Goal: Register for event/course

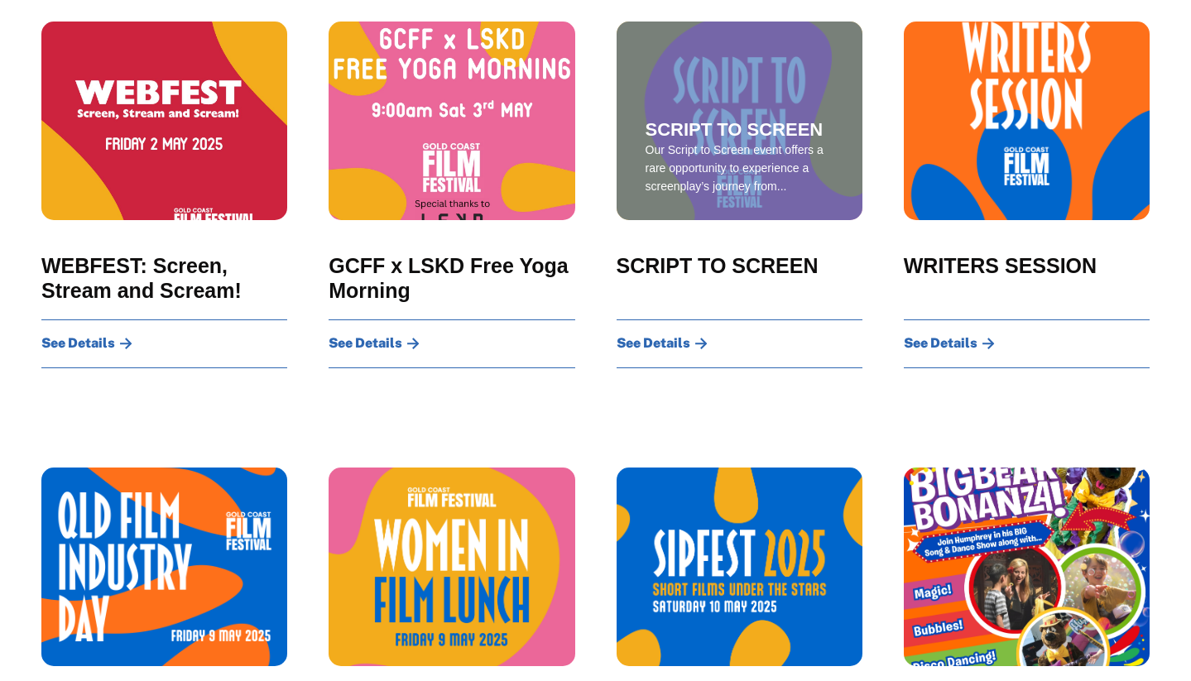
scroll to position [694, 0]
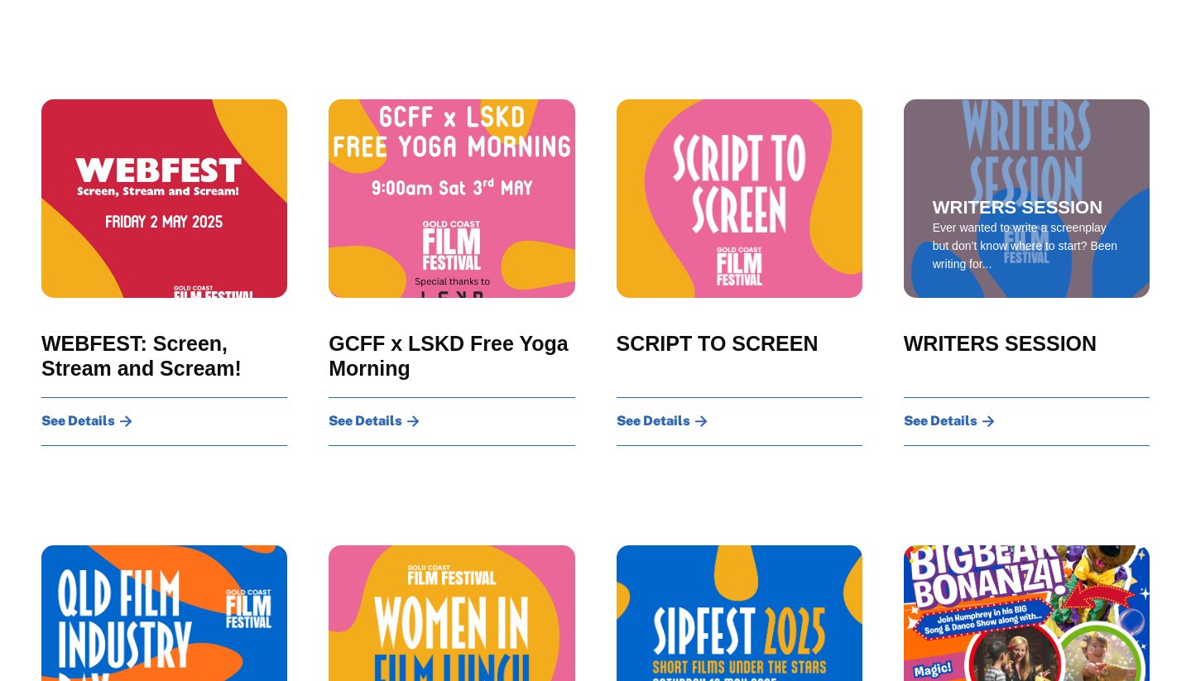
click at [918, 436] on div "See Details" at bounding box center [948, 417] width 91 height 38
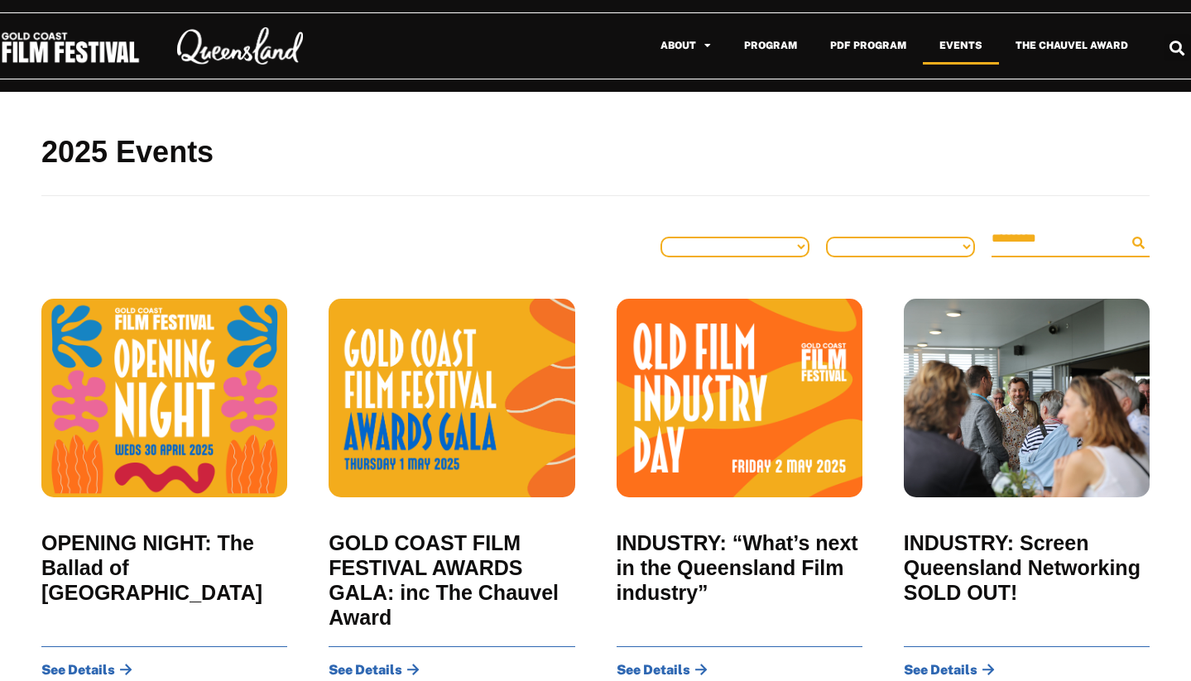
scroll to position [0, 0]
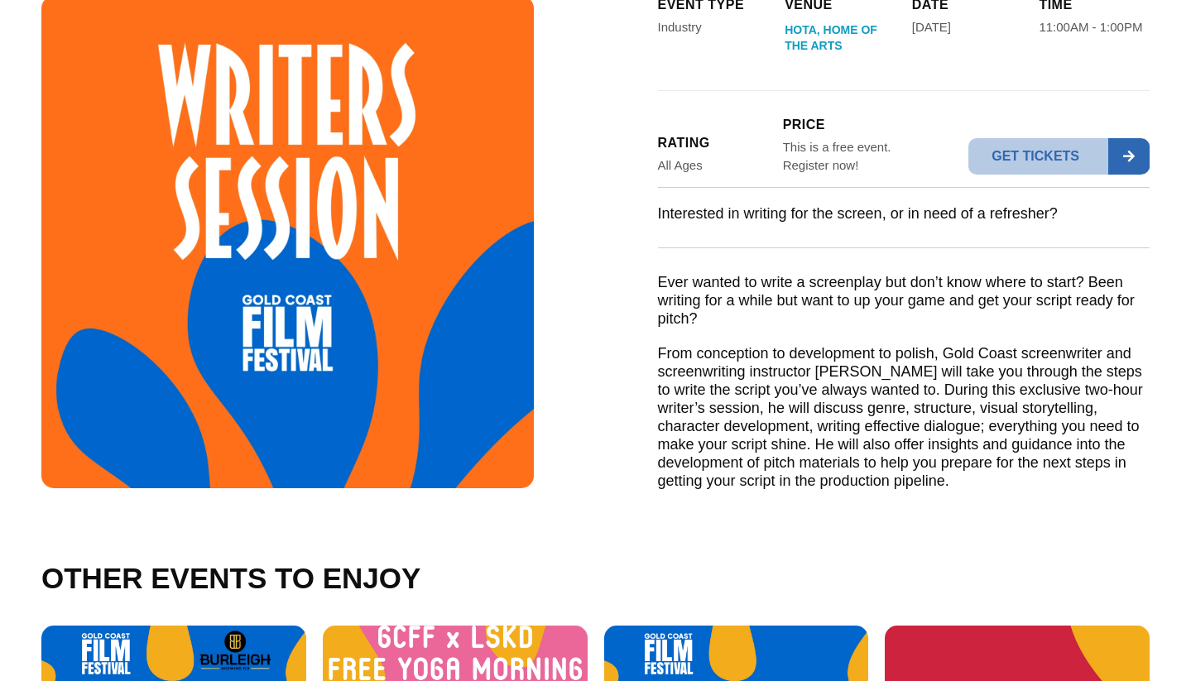
scroll to position [334, 0]
